Goal: Complete application form

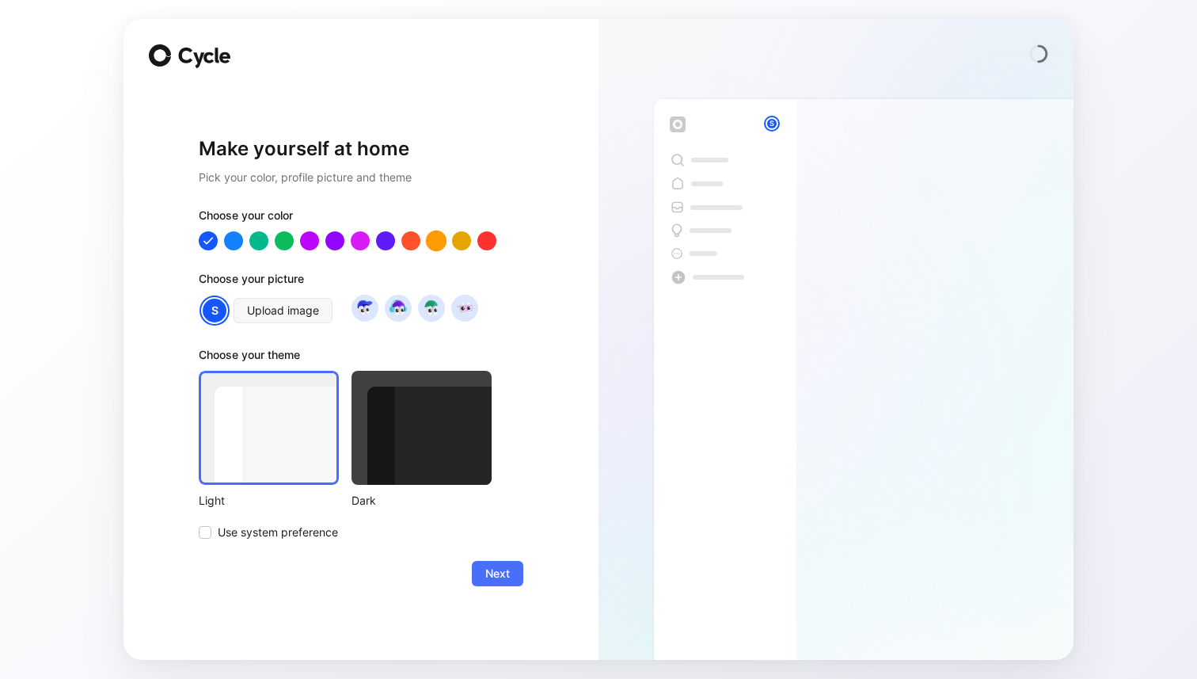
click at [435, 244] on div at bounding box center [436, 240] width 21 height 21
click at [397, 242] on div at bounding box center [361, 240] width 325 height 19
click at [409, 238] on div at bounding box center [411, 240] width 21 height 21
click at [385, 242] on div at bounding box center [385, 240] width 21 height 21
click at [233, 236] on div at bounding box center [233, 240] width 21 height 21
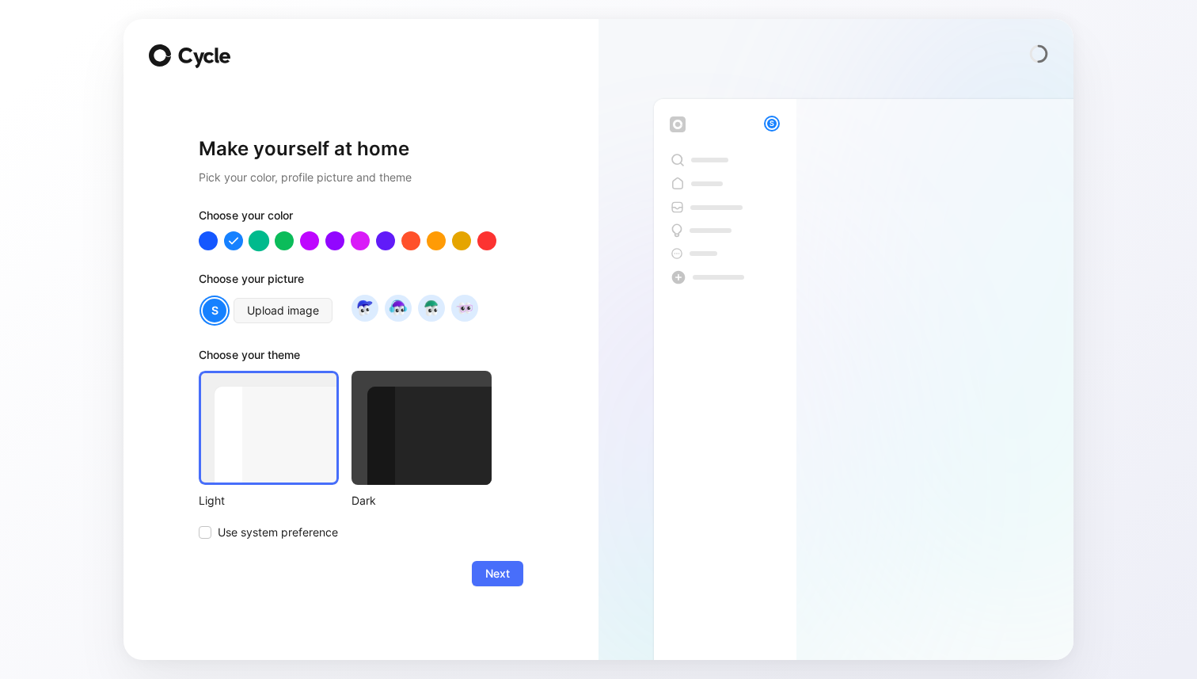
click at [261, 238] on div at bounding box center [259, 240] width 21 height 21
click at [500, 579] on span "Next" at bounding box center [497, 573] width 25 height 19
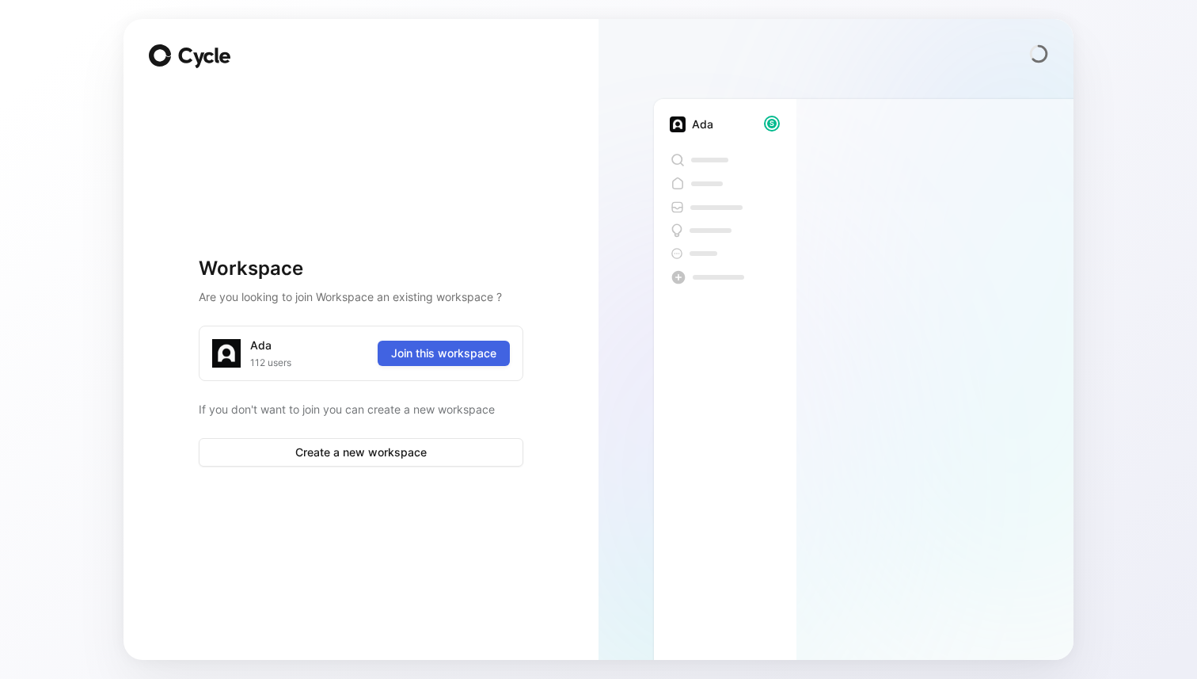
click at [467, 359] on span "Join this workspace" at bounding box center [443, 353] width 105 height 19
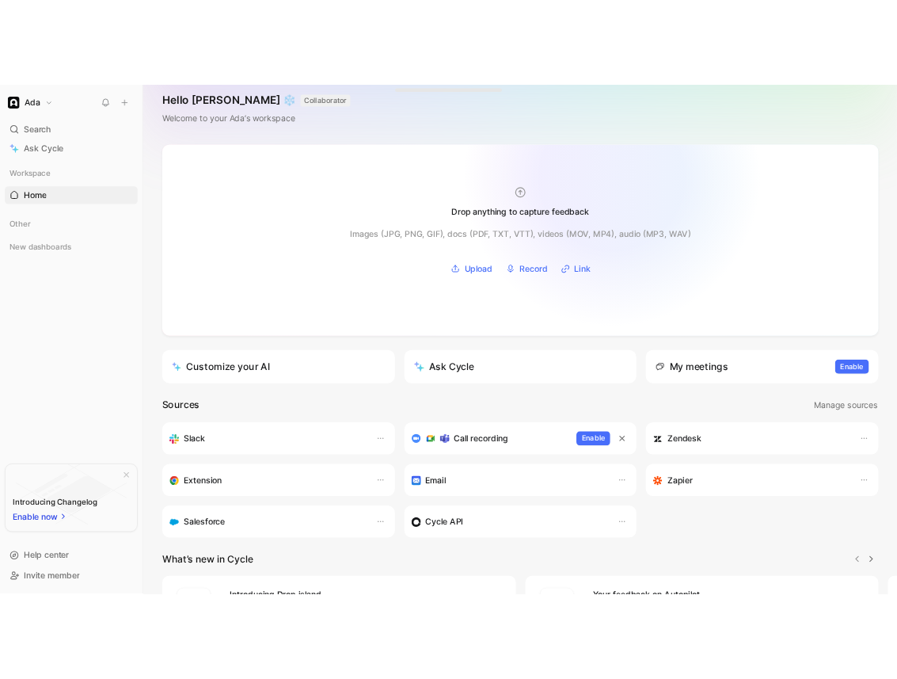
scroll to position [17, 0]
